Goal: Task Accomplishment & Management: Use online tool/utility

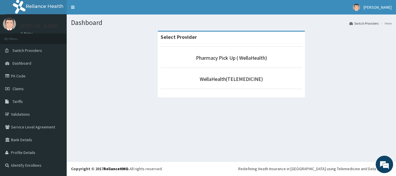
click at [227, 114] on div "Dashboard Switch Providers Here Select Provider Pharmacy Pick Up ( WellaHealth)…" at bounding box center [232, 88] width 330 height 147
click at [243, 56] on link "Pharmacy Pick Up ( WellaHealth)" at bounding box center [231, 58] width 71 height 7
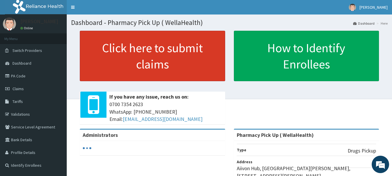
click at [201, 66] on link "Click here to submit claims" at bounding box center [152, 56] width 145 height 50
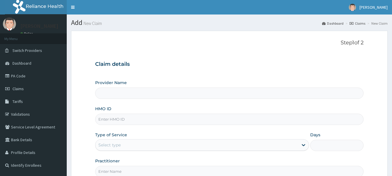
type input "Pharmacy Pick Up ( WellaHealth)"
click at [361, 23] on link "Claims" at bounding box center [358, 23] width 16 height 5
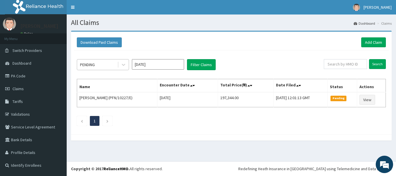
click at [104, 66] on div "PENDING" at bounding box center [97, 64] width 40 height 9
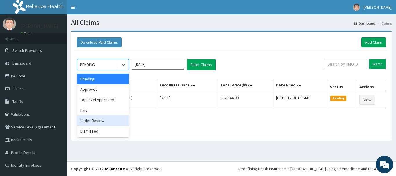
click at [117, 125] on div "Under Review" at bounding box center [103, 120] width 52 height 10
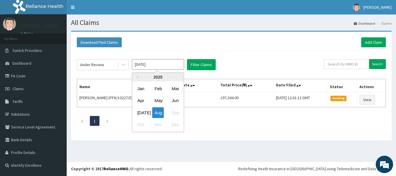
click at [160, 64] on input "Aug 2025" at bounding box center [158, 64] width 52 height 10
click at [142, 110] on div "Jul" at bounding box center [141, 112] width 12 height 11
type input "Jul 2025"
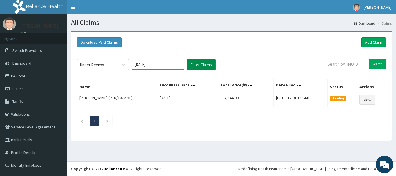
click at [201, 63] on button "Filter Claims" at bounding box center [201, 64] width 29 height 11
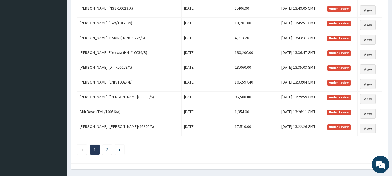
scroll to position [715, 0]
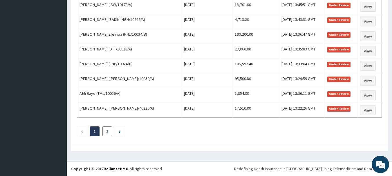
click at [109, 130] on li "2" at bounding box center [107, 132] width 10 height 10
click at [106, 131] on link "2" at bounding box center [107, 131] width 2 height 5
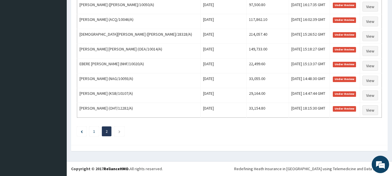
scroll to position [0, 0]
